Goal: Task Accomplishment & Management: Use online tool/utility

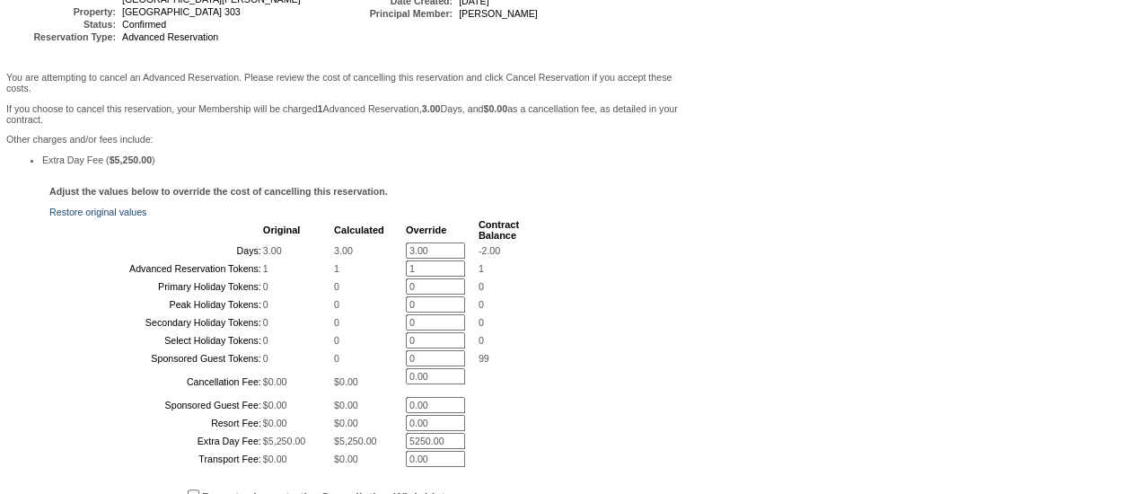
scroll to position [359, 0]
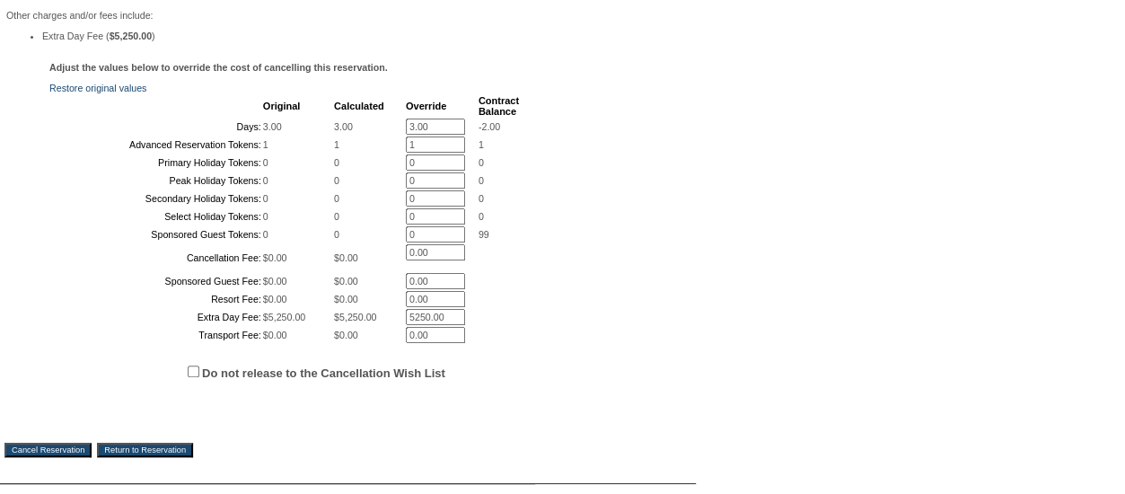
drag, startPoint x: 429, startPoint y: 134, endPoint x: 364, endPoint y: 136, distance: 64.7
click at [365, 135] on tr "Days: 3.00 3.00 3.00 * -2.00" at bounding box center [285, 126] width 468 height 16
type input "0"
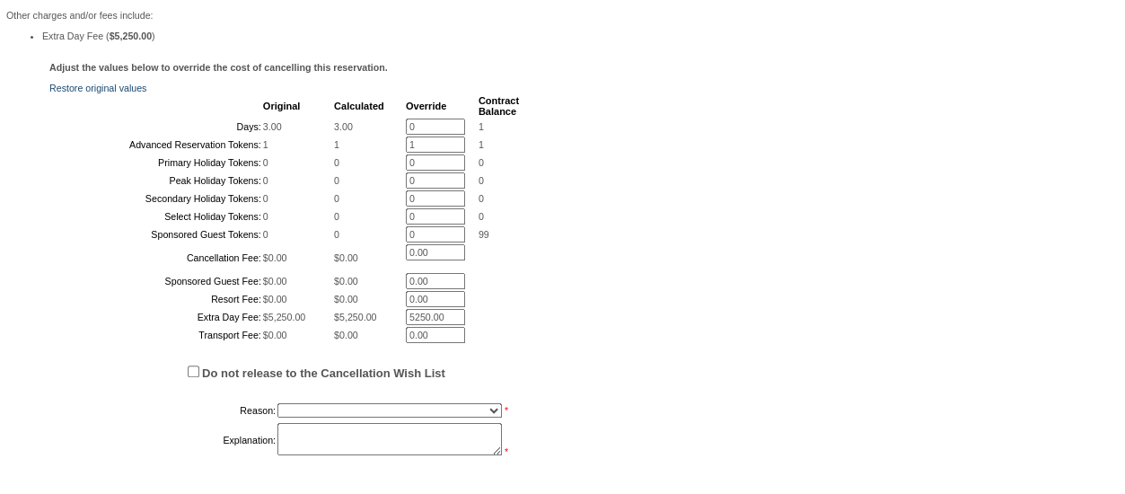
click at [577, 130] on div "Adjust the values below to override the cost of cancelling this reservation. Re…" at bounding box center [347, 269] width 687 height 415
drag, startPoint x: 436, startPoint y: 170, endPoint x: 370, endPoint y: 171, distance: 66.4
click at [370, 153] on tr "Advanced Reservation Tokens: 1 1 1 * 1" at bounding box center [285, 144] width 468 height 16
type input "0"
click at [643, 154] on div "Adjust the values below to override the cost of cancelling this reservation. Re…" at bounding box center [347, 269] width 687 height 415
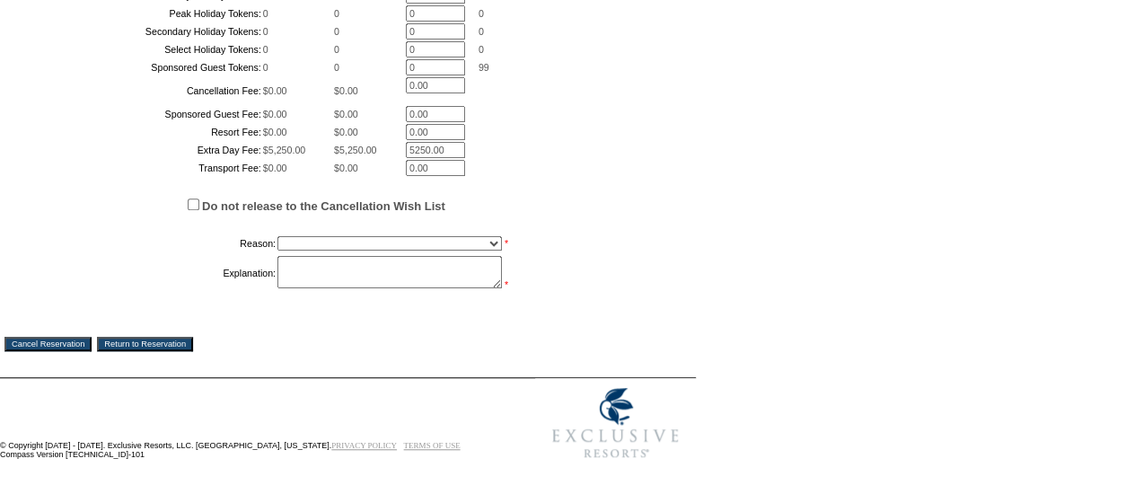
scroll to position [671, 0]
click at [362, 241] on select "Creating Continuous Stay Days Booked After Cancellation Experiential / Hotel / …" at bounding box center [389, 243] width 224 height 14
select select "1026"
click at [277, 236] on select "Creating Continuous Stay Days Booked After Cancellation Experiential / Hotel / …" at bounding box center [389, 243] width 224 height 14
click at [336, 276] on textarea at bounding box center [389, 272] width 224 height 32
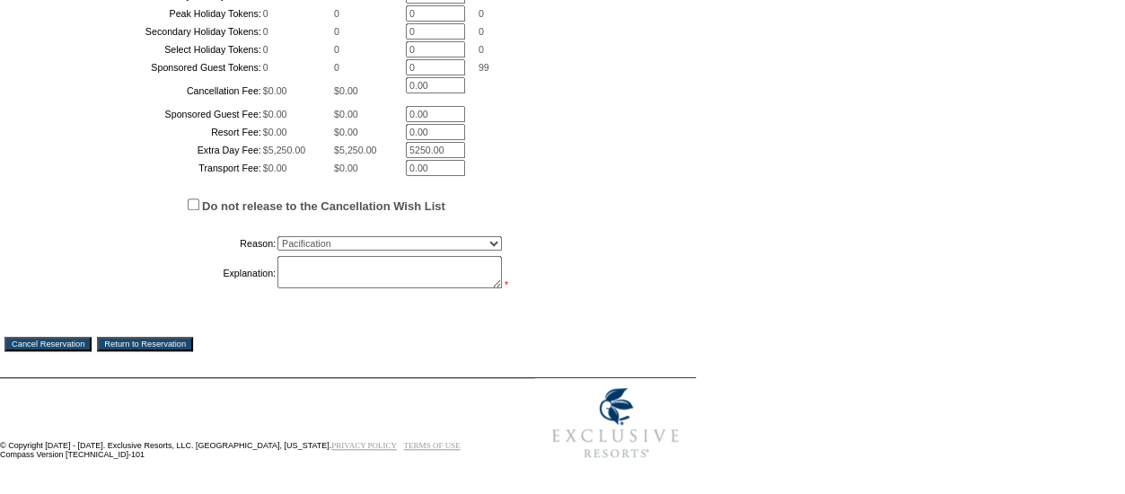
paste textarea "member received cwl for longer stay later in the same month. switching it for t…"
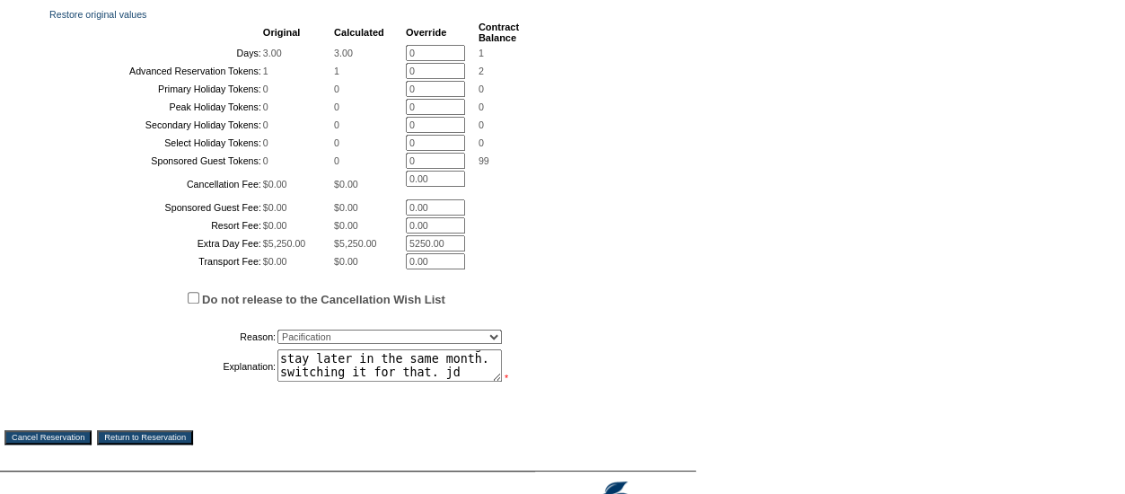
scroll to position [582, 0]
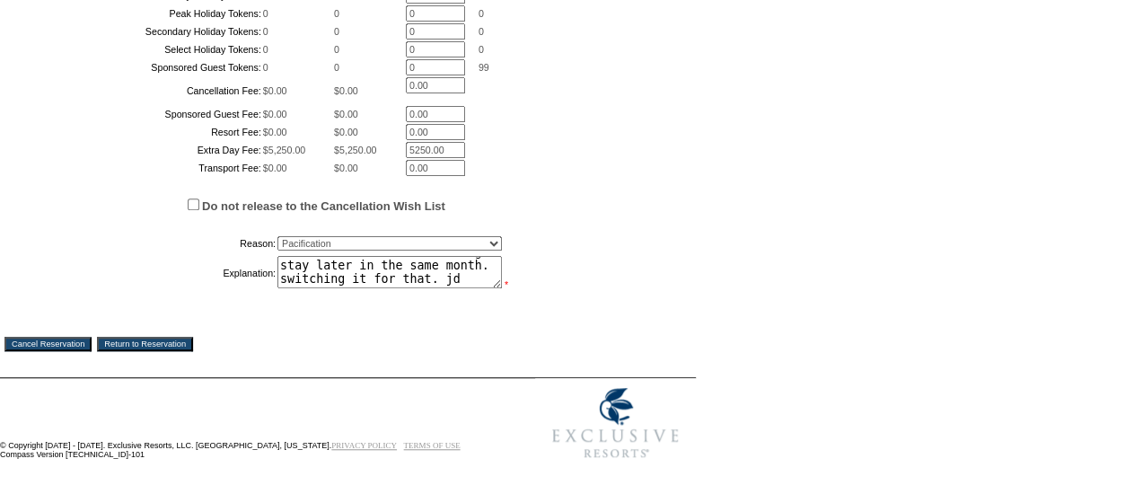
type textarea "member received cwl for longer stay later in the same month. switching it for t…"
click at [79, 351] on input "Cancel Reservation" at bounding box center [47, 344] width 87 height 14
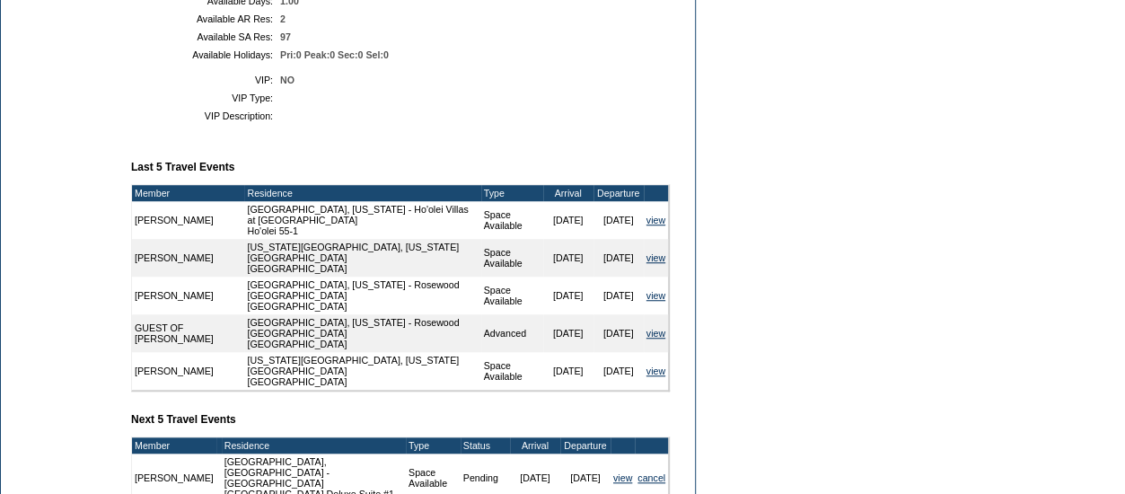
scroll to position [808, 0]
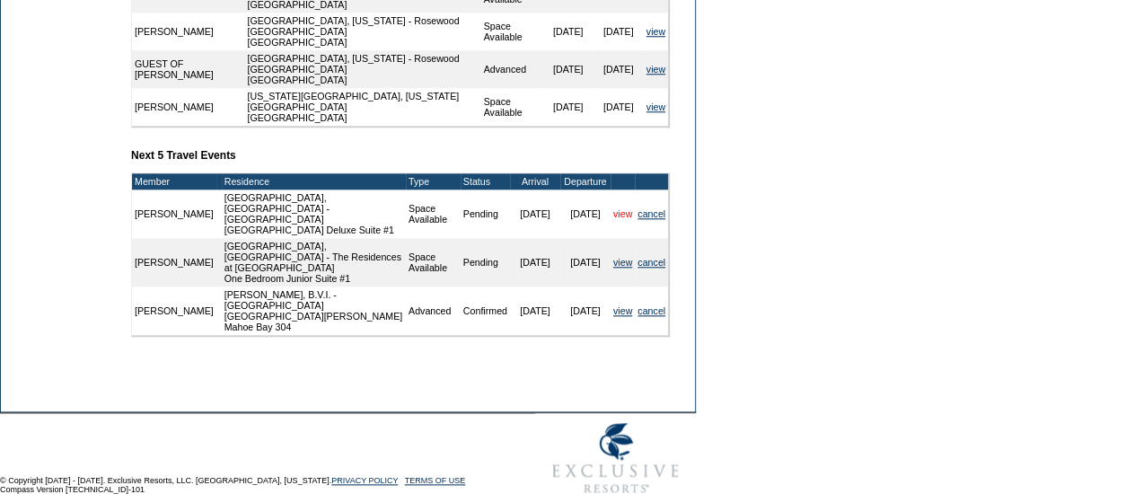
click at [613, 219] on link "view" at bounding box center [622, 213] width 19 height 11
